Goal: Book appointment/travel/reservation

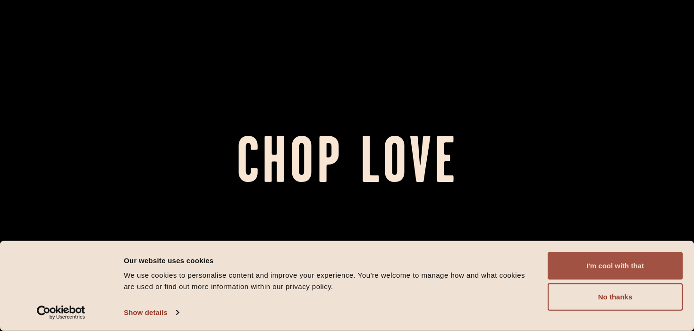
click at [602, 264] on button "I'm cool with that" at bounding box center [615, 266] width 135 height 27
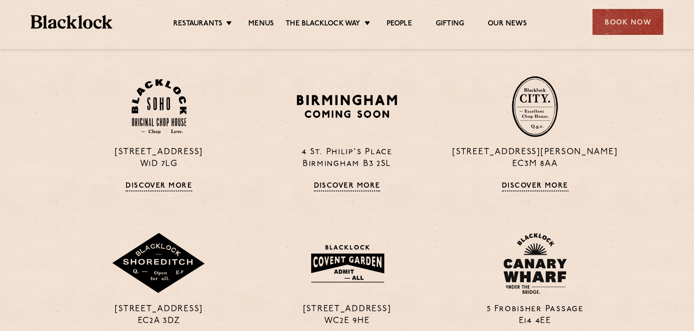
scroll to position [627, 0]
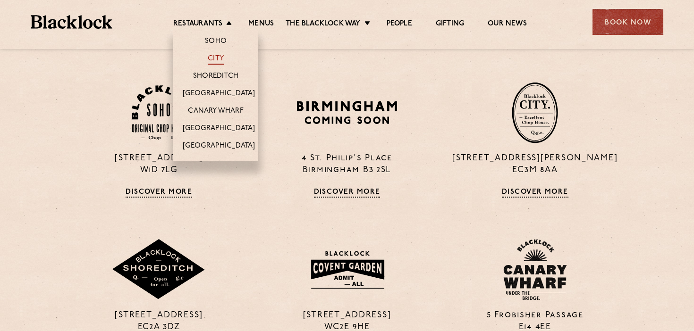
click at [220, 56] on link "City" at bounding box center [216, 59] width 16 height 10
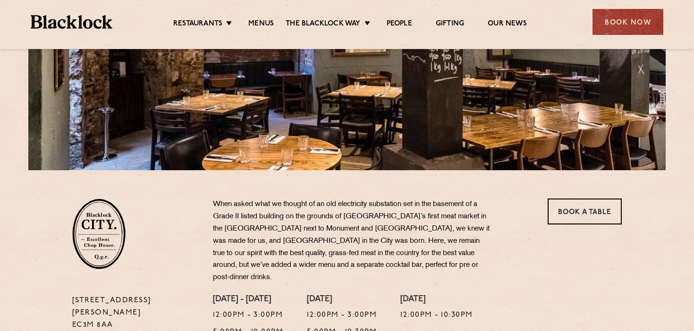
scroll to position [170, 0]
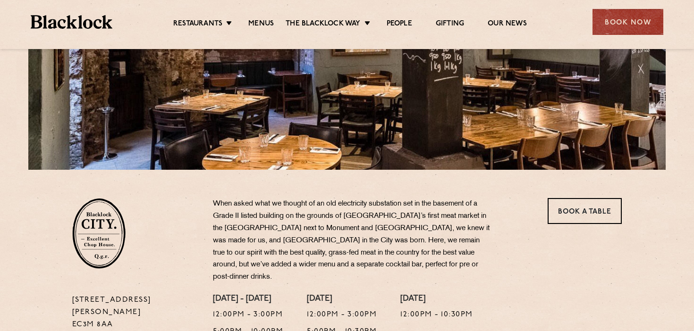
click at [381, 243] on p "When asked what we thought of an old electricity substation set in the basement…" at bounding box center [352, 240] width 279 height 85
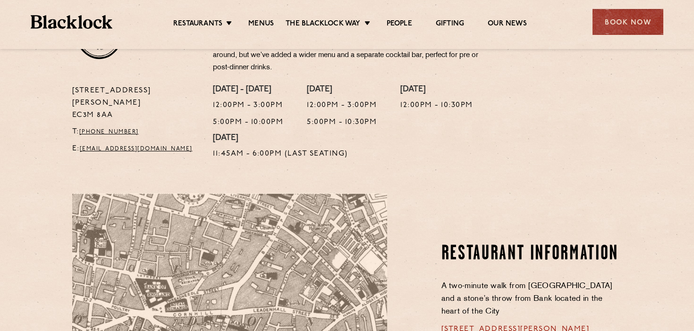
scroll to position [216, 0]
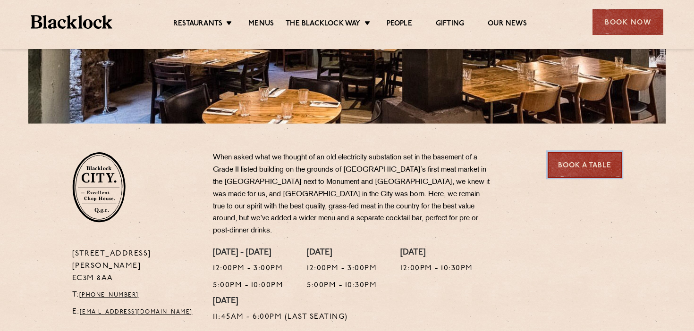
click at [565, 168] on link "Book a Table" at bounding box center [585, 165] width 74 height 26
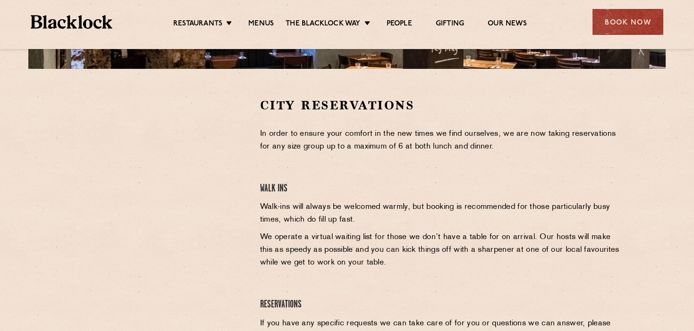
scroll to position [280, 0]
